Goal: Obtain resource: Obtain resource

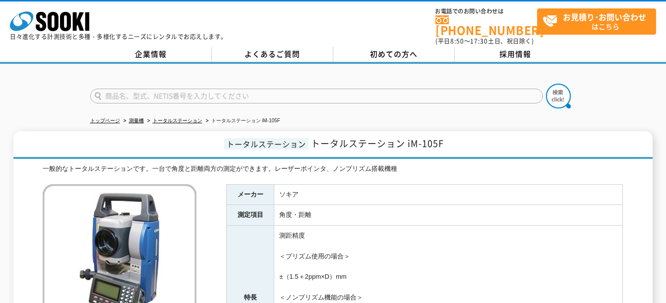
click at [506, 207] on td "角度・距離" at bounding box center [448, 215] width 348 height 21
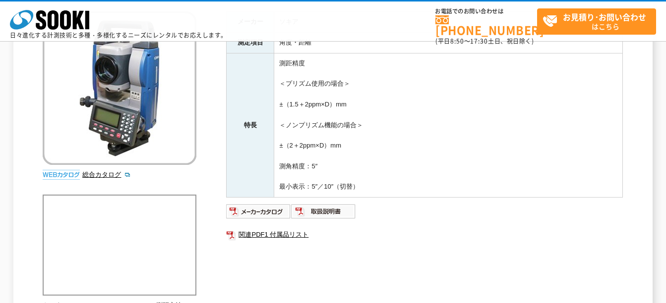
scroll to position [133, 0]
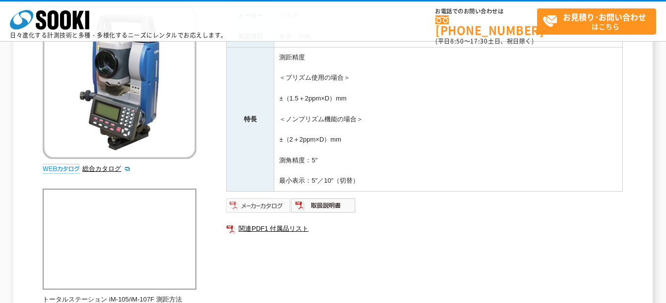
click at [259, 211] on img at bounding box center [258, 206] width 65 height 16
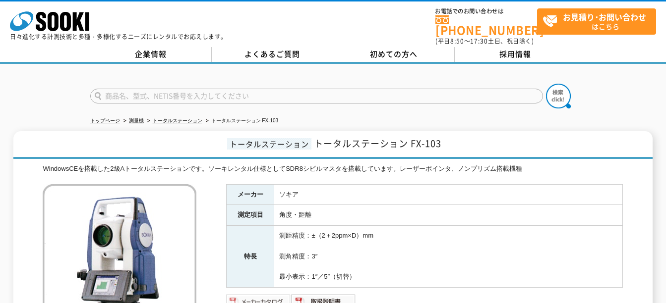
click at [271, 294] on img at bounding box center [258, 302] width 65 height 16
